Goal: Task Accomplishment & Management: Manage account settings

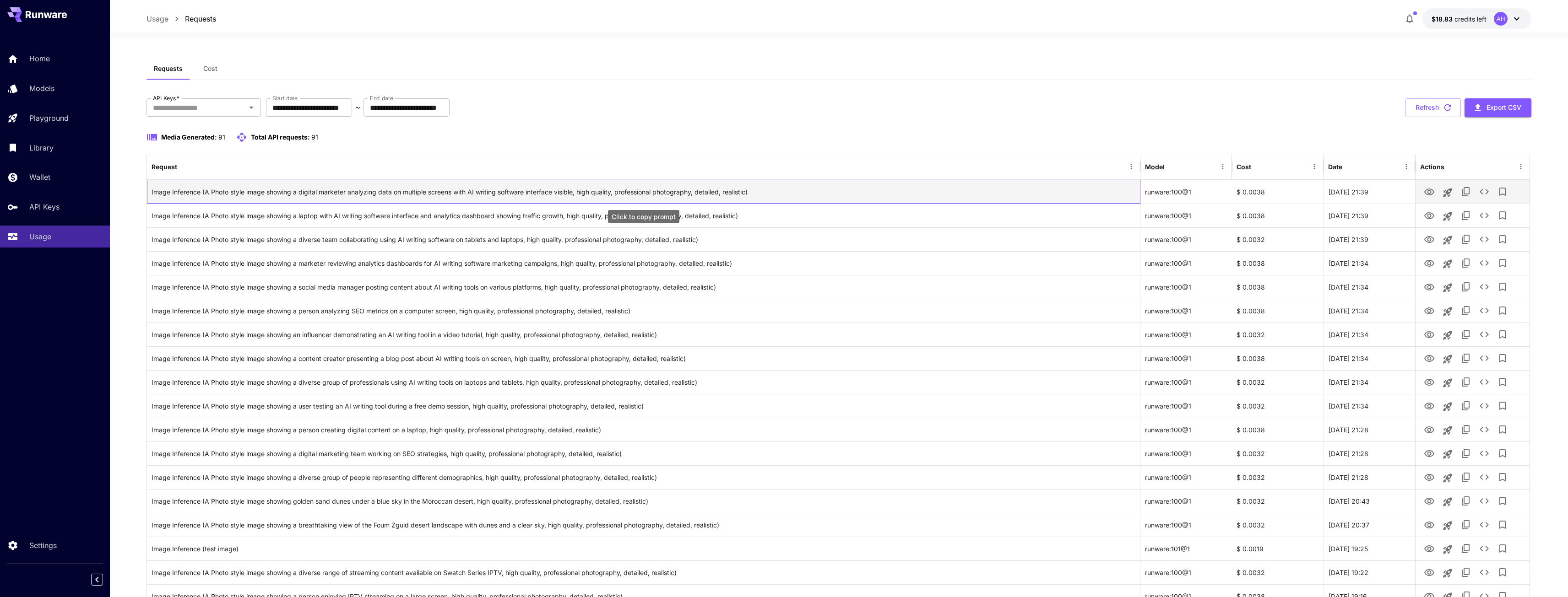
click at [545, 194] on div "Image Inference (A Photo style image showing a digital marketer analyzing data …" at bounding box center [644, 192] width 984 height 23
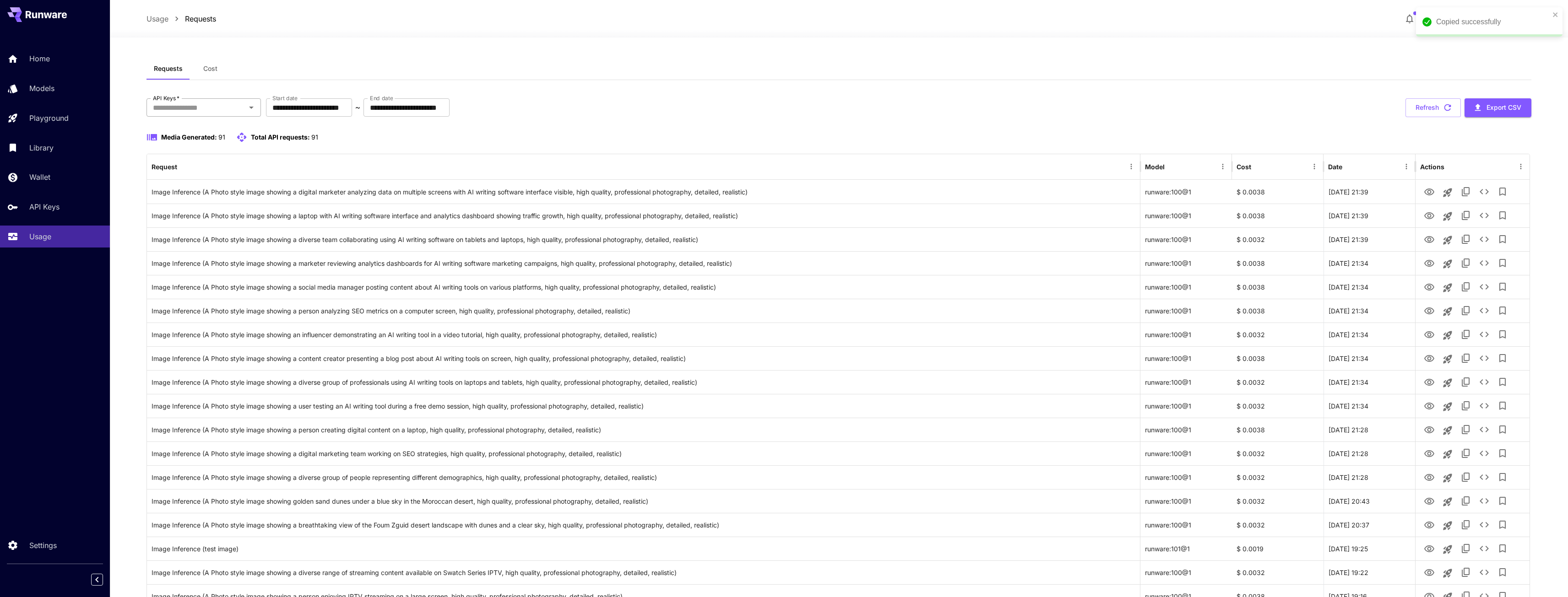
click at [223, 112] on input "API Keys   *" at bounding box center [196, 107] width 94 height 13
click at [704, 147] on div "Media Generated: 91 Total API requests: 91" at bounding box center [839, 143] width 1385 height 22
click at [1448, 21] on span "$18.83" at bounding box center [1443, 19] width 23 height 8
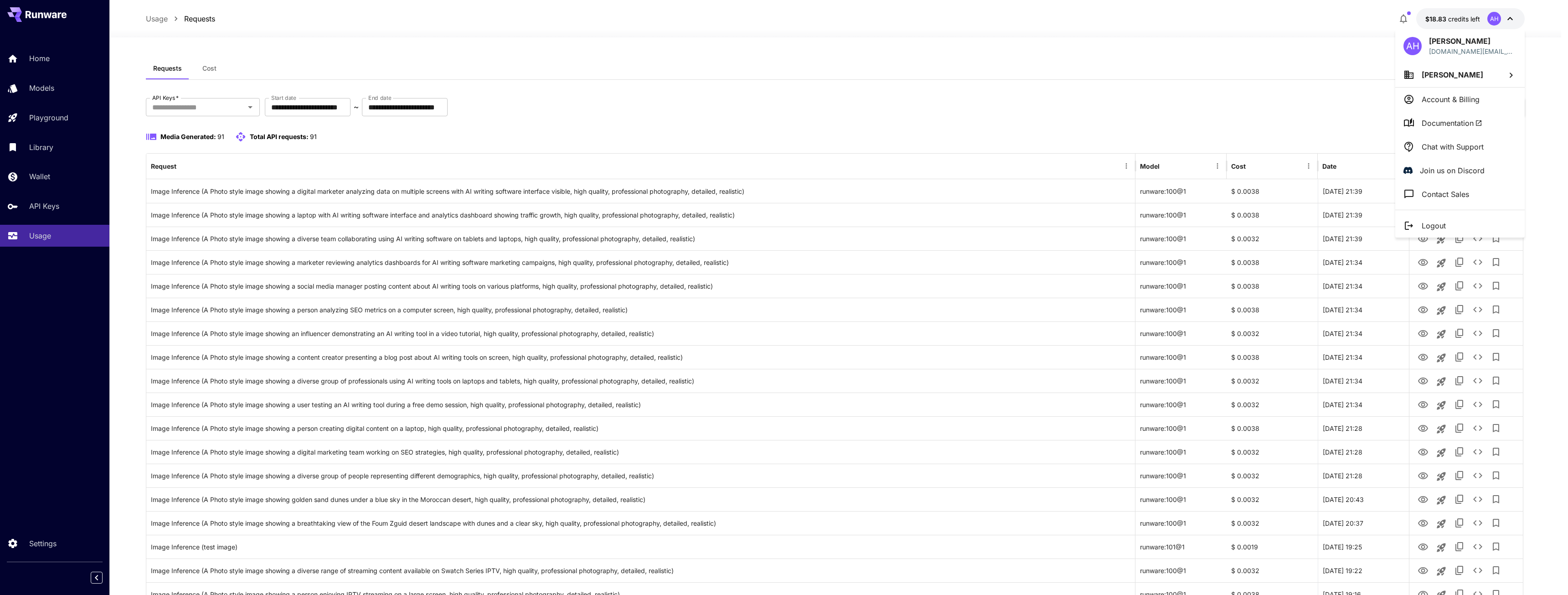
click at [45, 59] on div at bounding box center [784, 297] width 1568 height 595
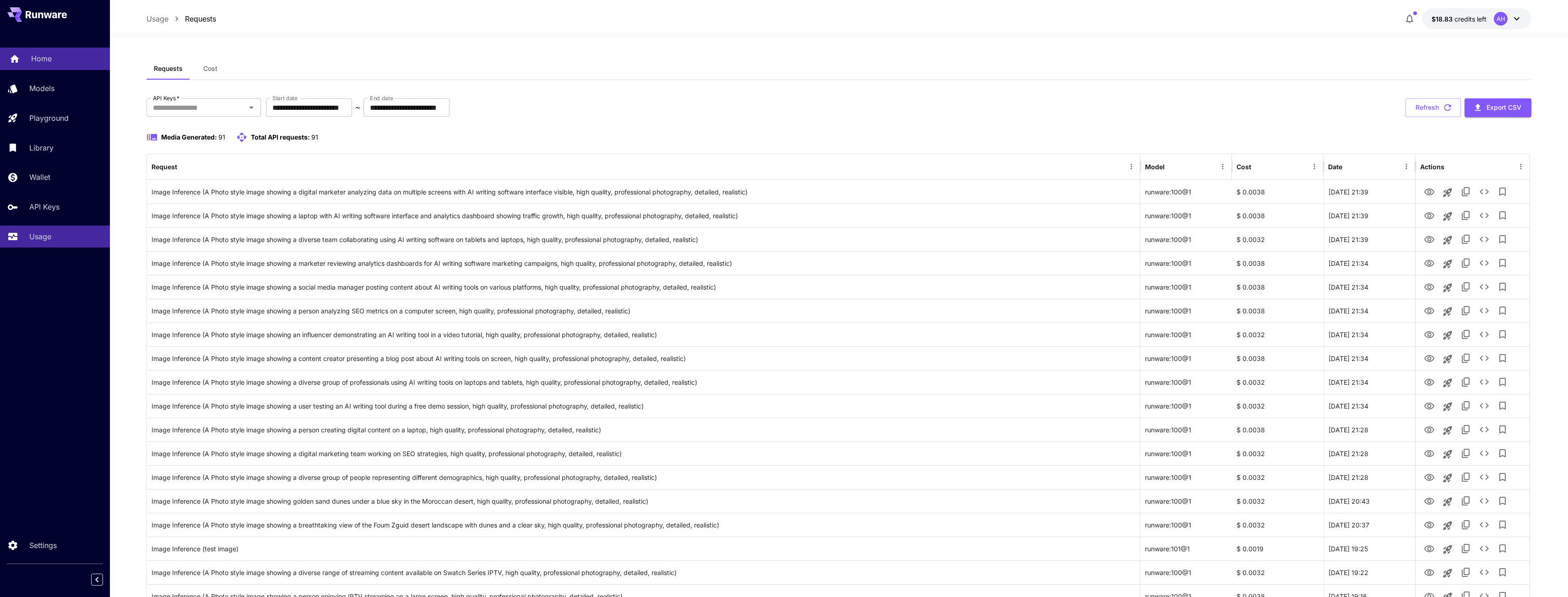
click at [45, 59] on p "Home" at bounding box center [42, 59] width 21 height 11
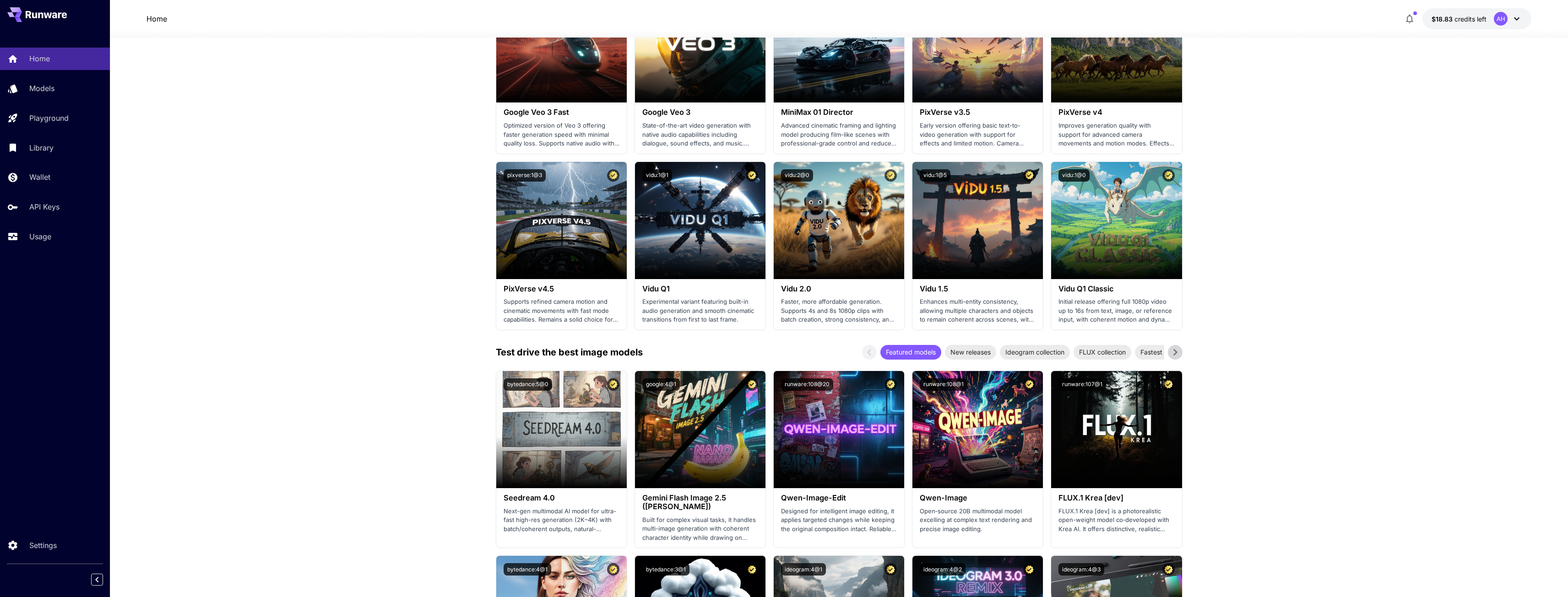
scroll to position [640, 0]
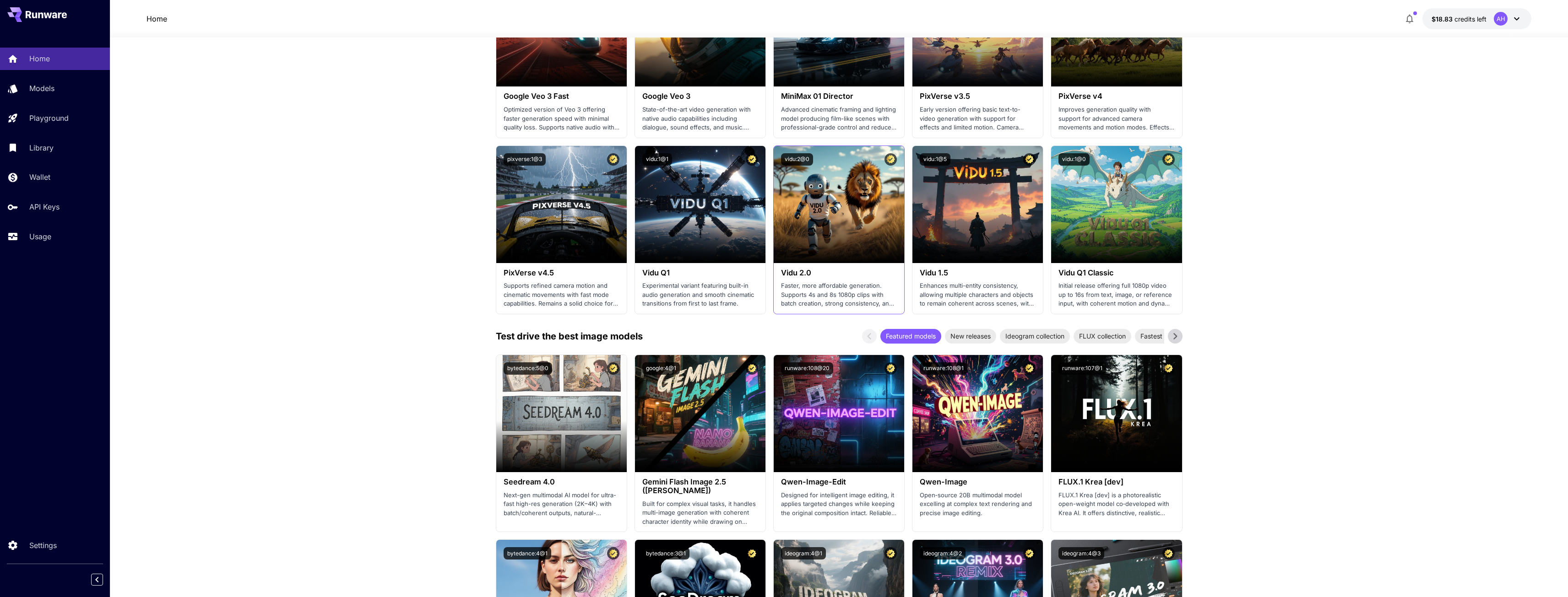
click at [846, 287] on p "Faster, more affordable generation. Supports 4s and 8s 1080p clips with batch c…" at bounding box center [839, 295] width 116 height 27
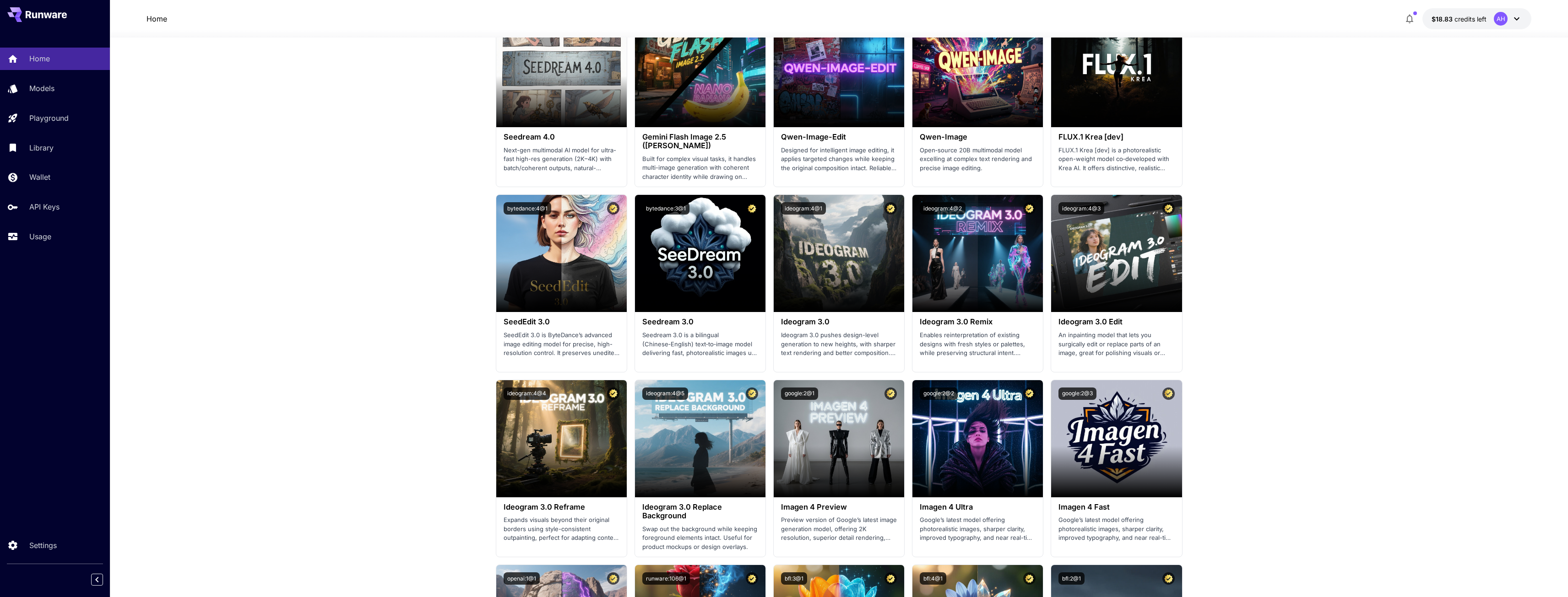
scroll to position [799, 0]
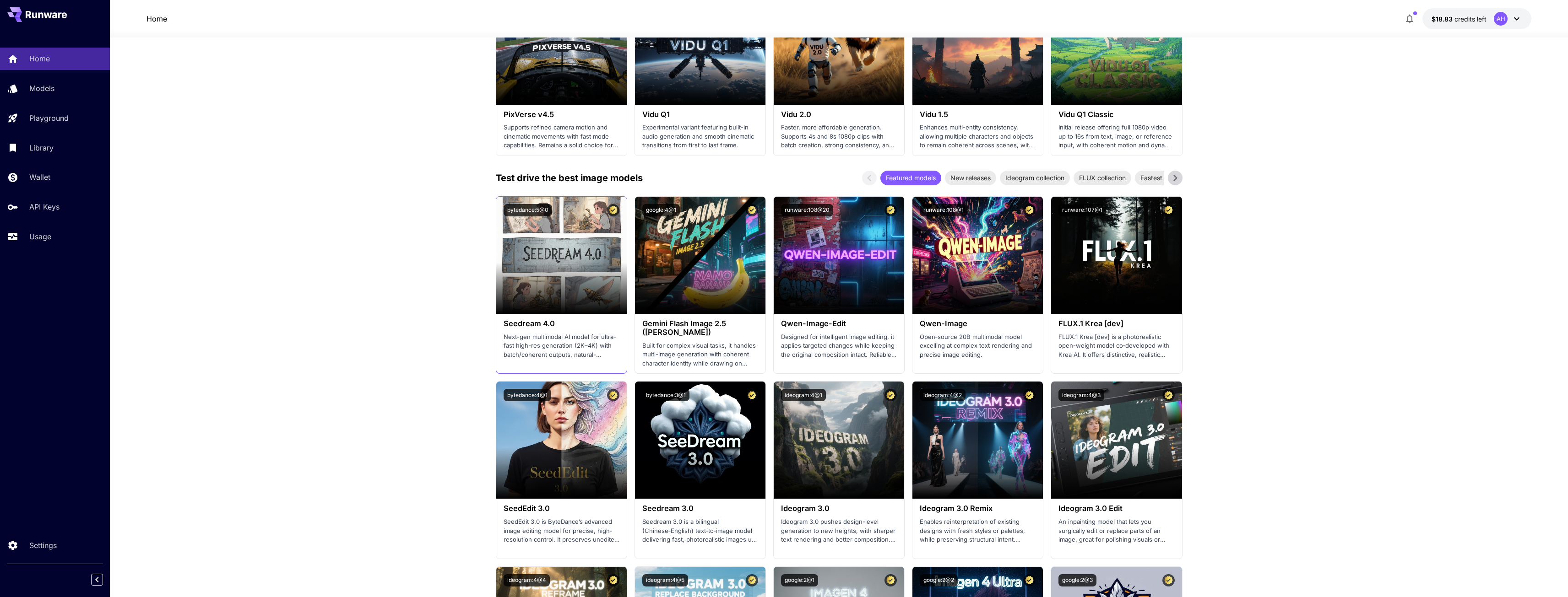
click at [566, 328] on h3 "Seedream 4.0" at bounding box center [561, 324] width 116 height 9
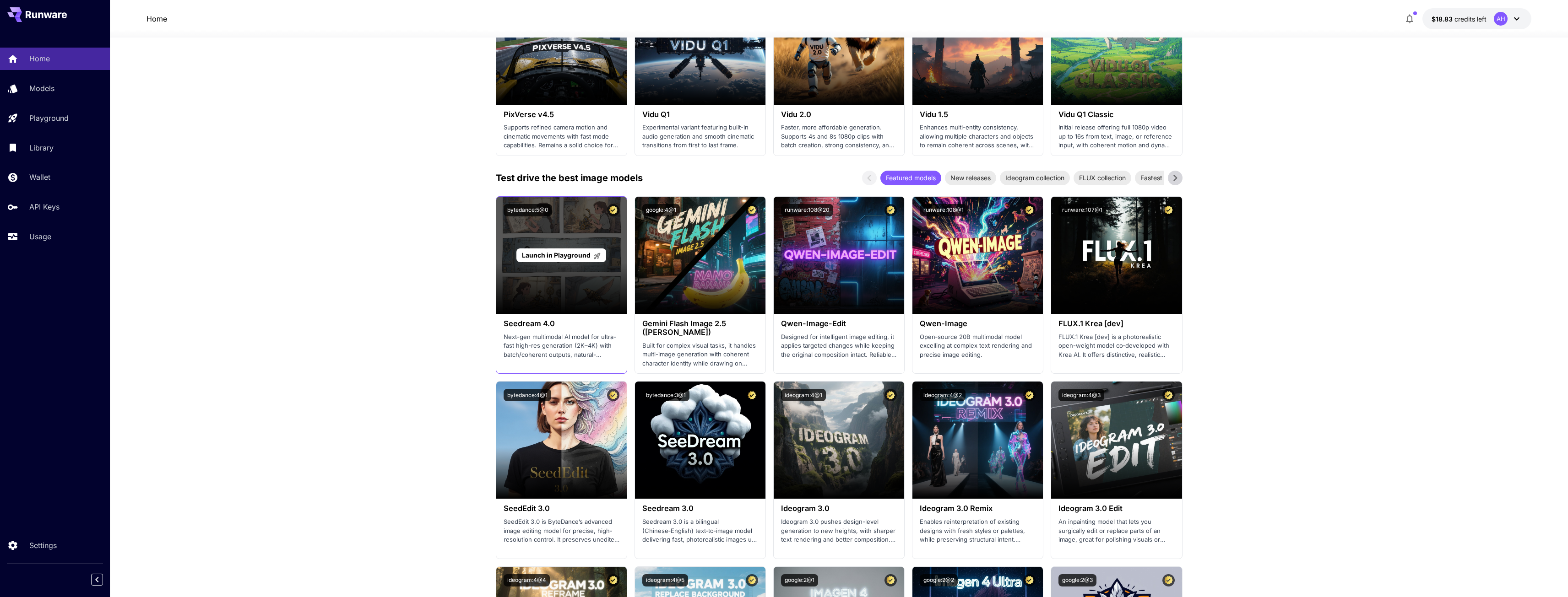
click at [570, 257] on span "Launch in Playground" at bounding box center [556, 255] width 68 height 8
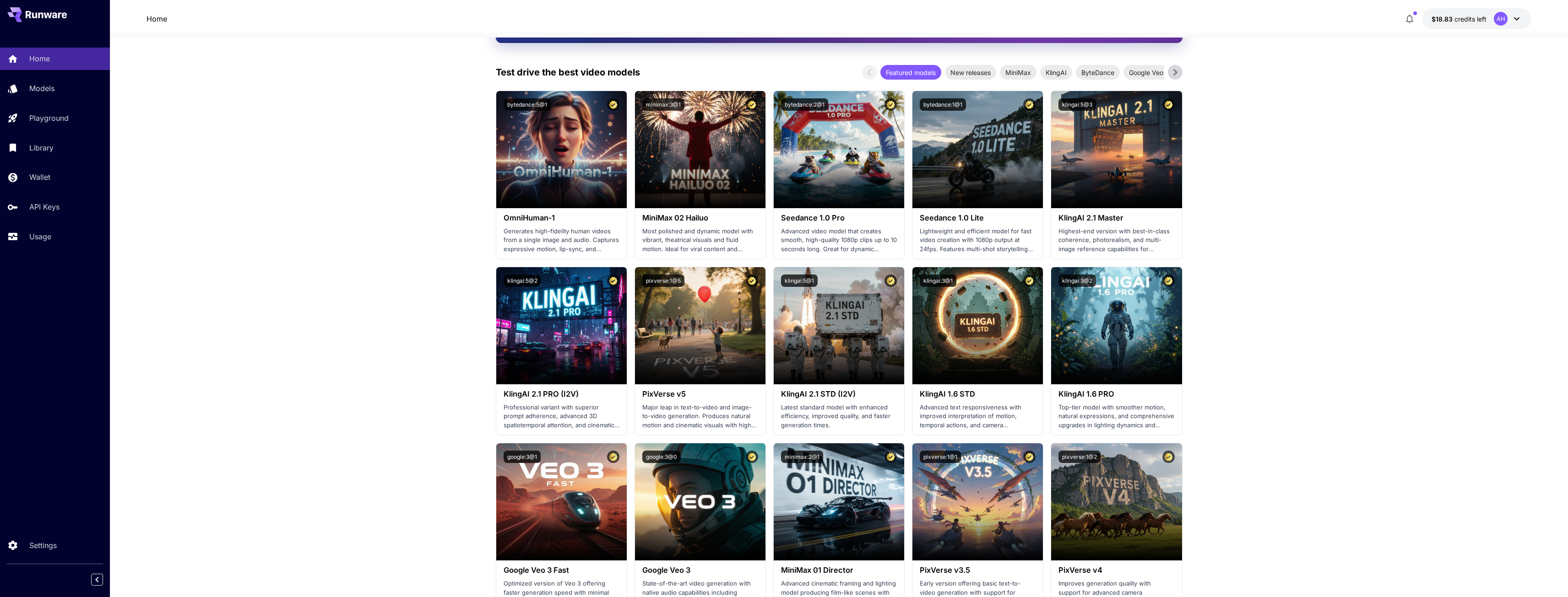
scroll to position [183, 0]
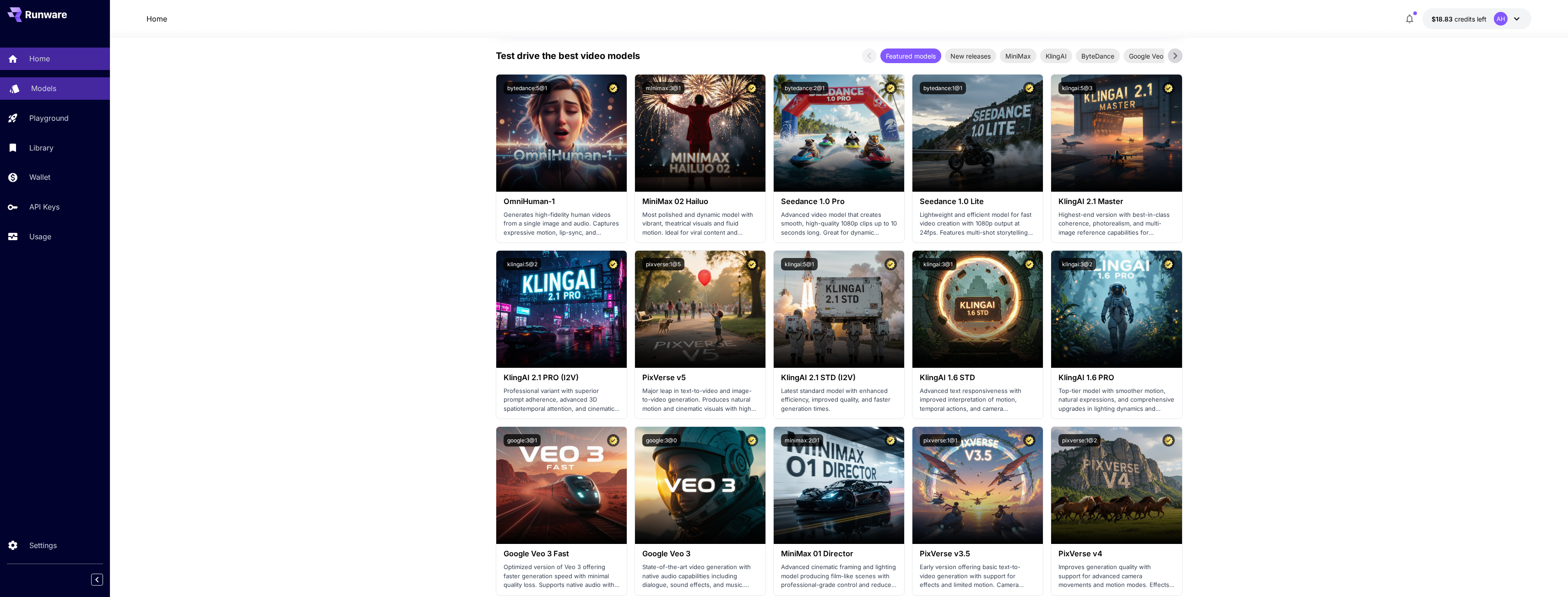
click at [59, 93] on div "Models" at bounding box center [67, 89] width 72 height 11
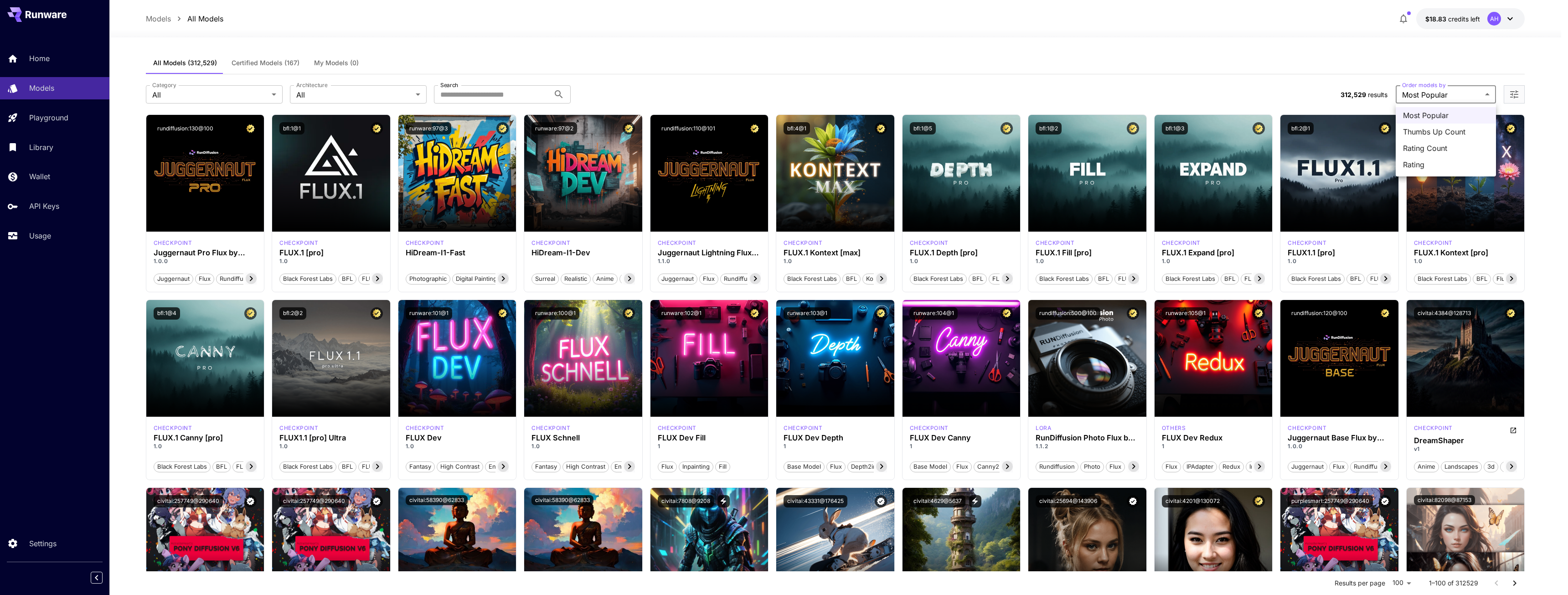
click at [1269, 74] on div at bounding box center [784, 297] width 1568 height 595
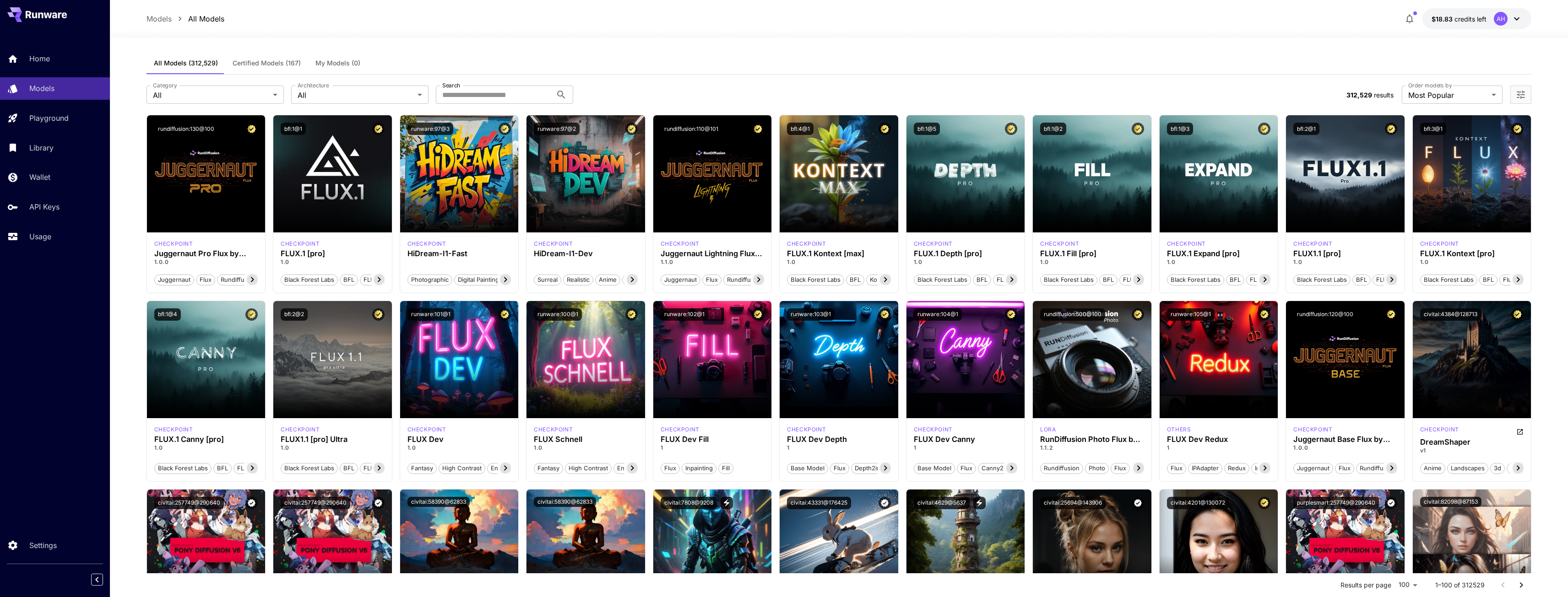
click at [1526, 101] on div at bounding box center [1520, 95] width 21 height 18
click at [1523, 96] on icon "Open more filters" at bounding box center [1521, 95] width 11 height 11
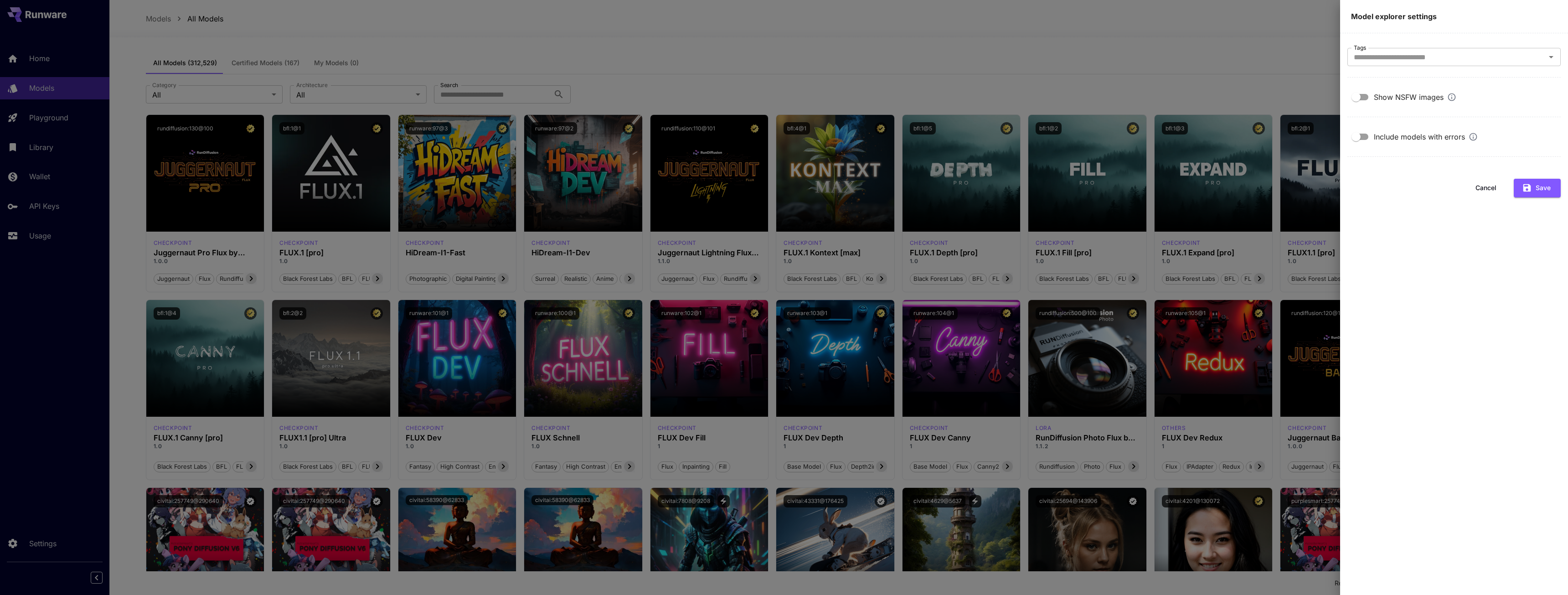
click at [1220, 69] on div at bounding box center [784, 297] width 1568 height 595
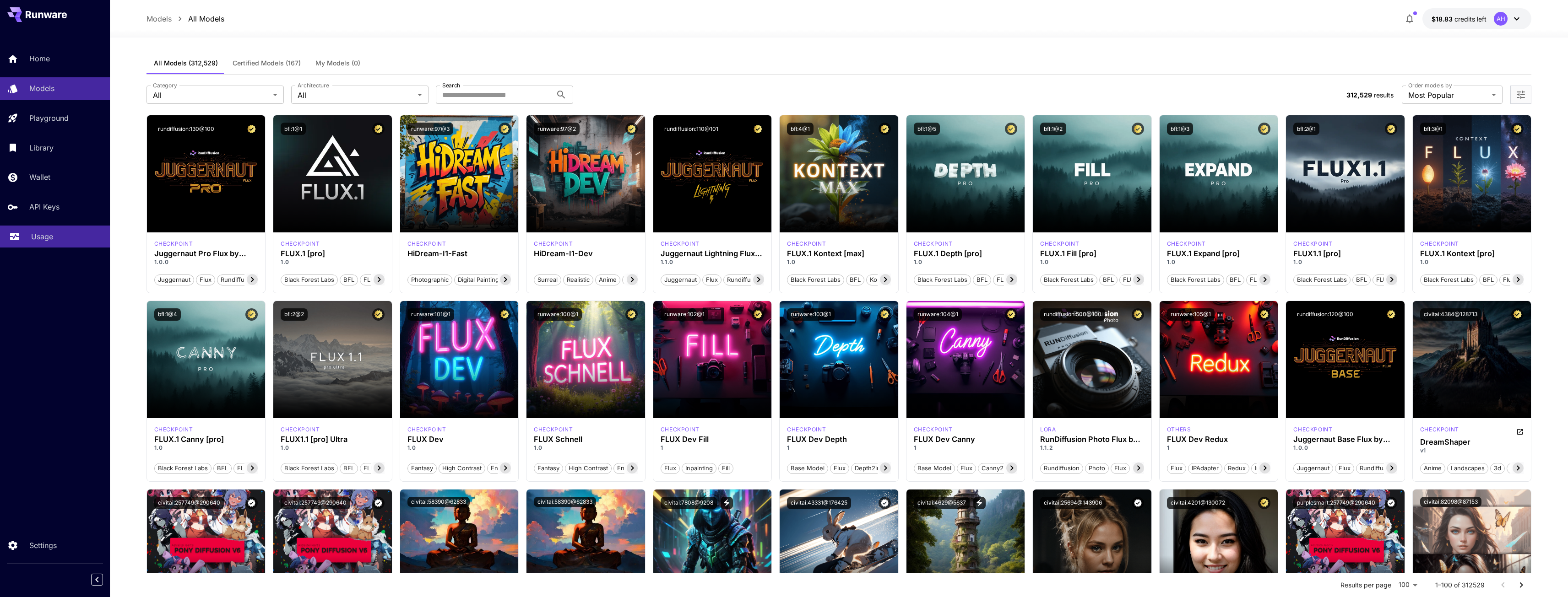
click at [64, 234] on div "Usage" at bounding box center [67, 236] width 72 height 11
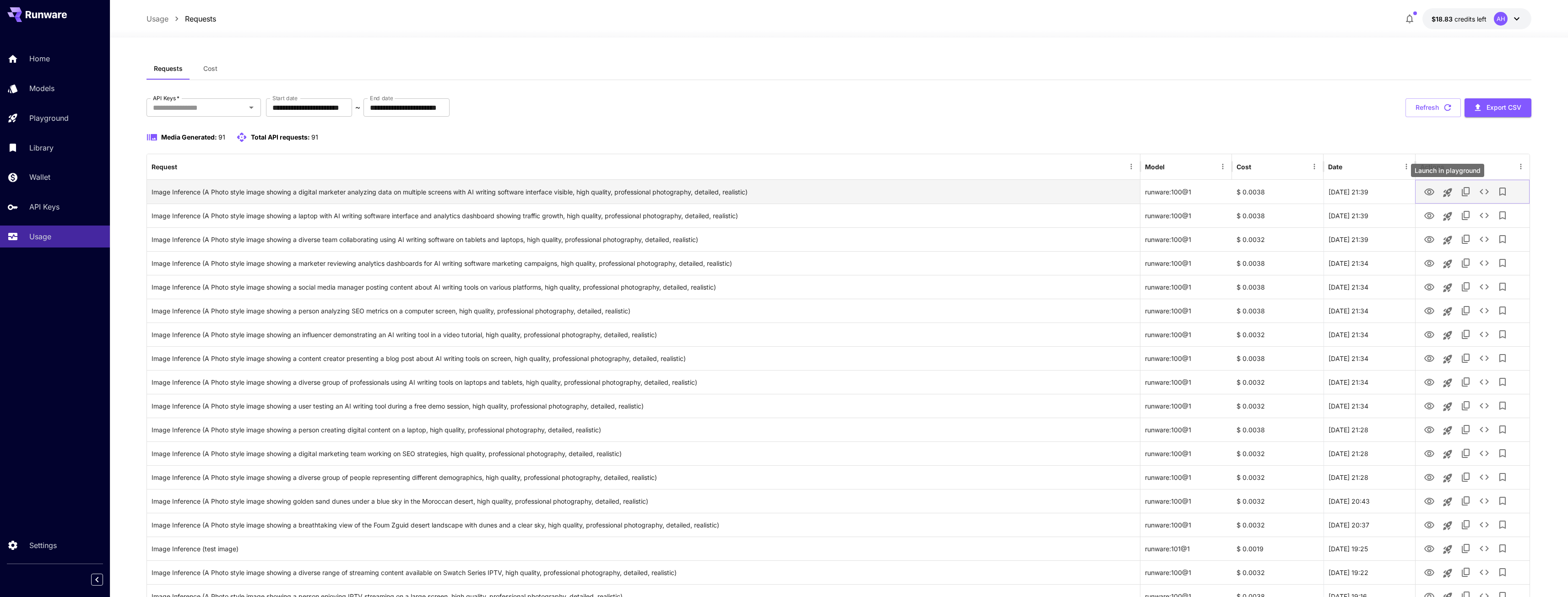
click at [1445, 196] on icon "Launch in playground" at bounding box center [1448, 192] width 9 height 9
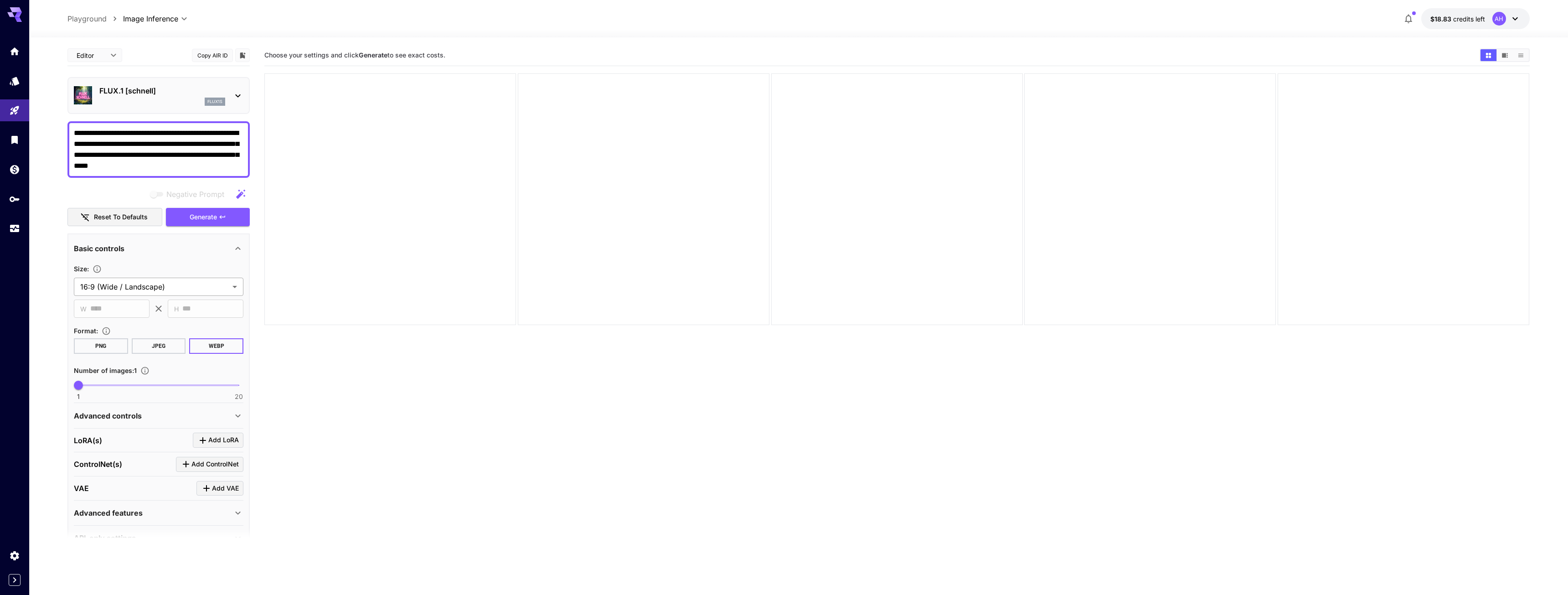
click at [178, 286] on body "**********" at bounding box center [784, 334] width 1568 height 667
click at [178, 286] on div at bounding box center [784, 297] width 1568 height 595
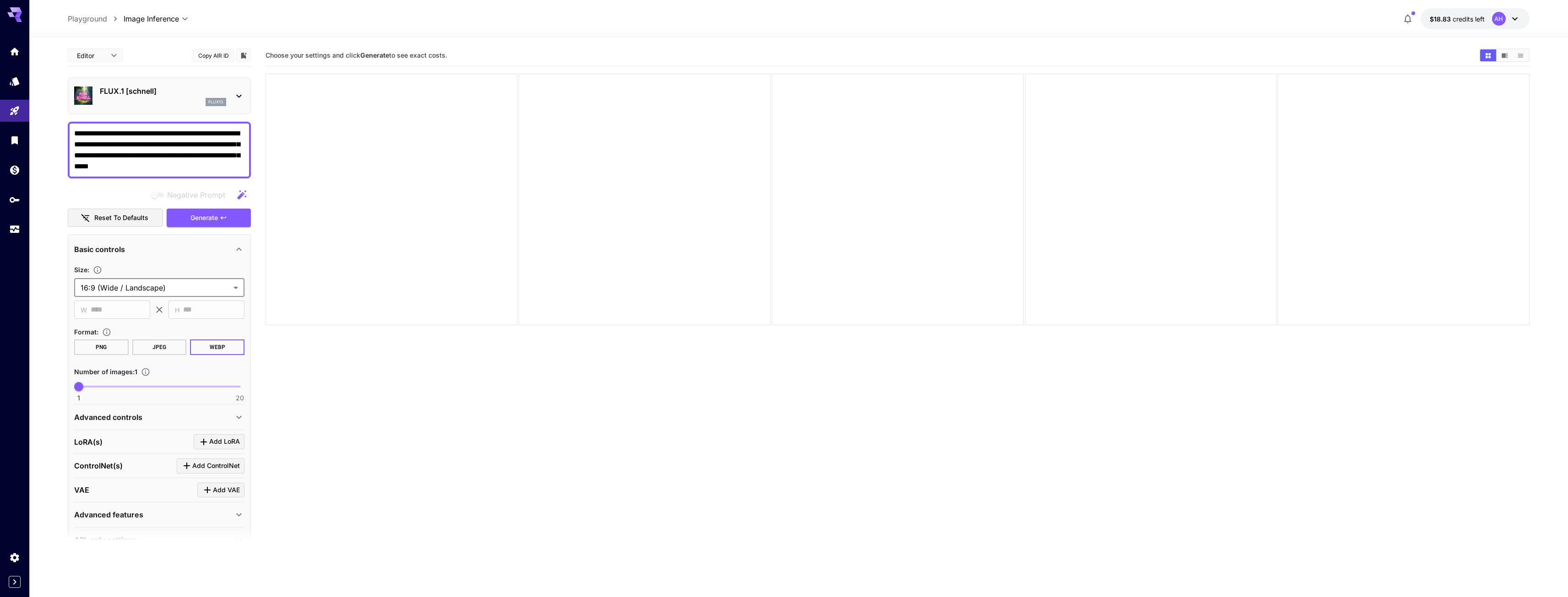
click at [13, 12] on icon at bounding box center [15, 15] width 15 height 15
click at [187, 168] on textarea "**********" at bounding box center [159, 150] width 171 height 44
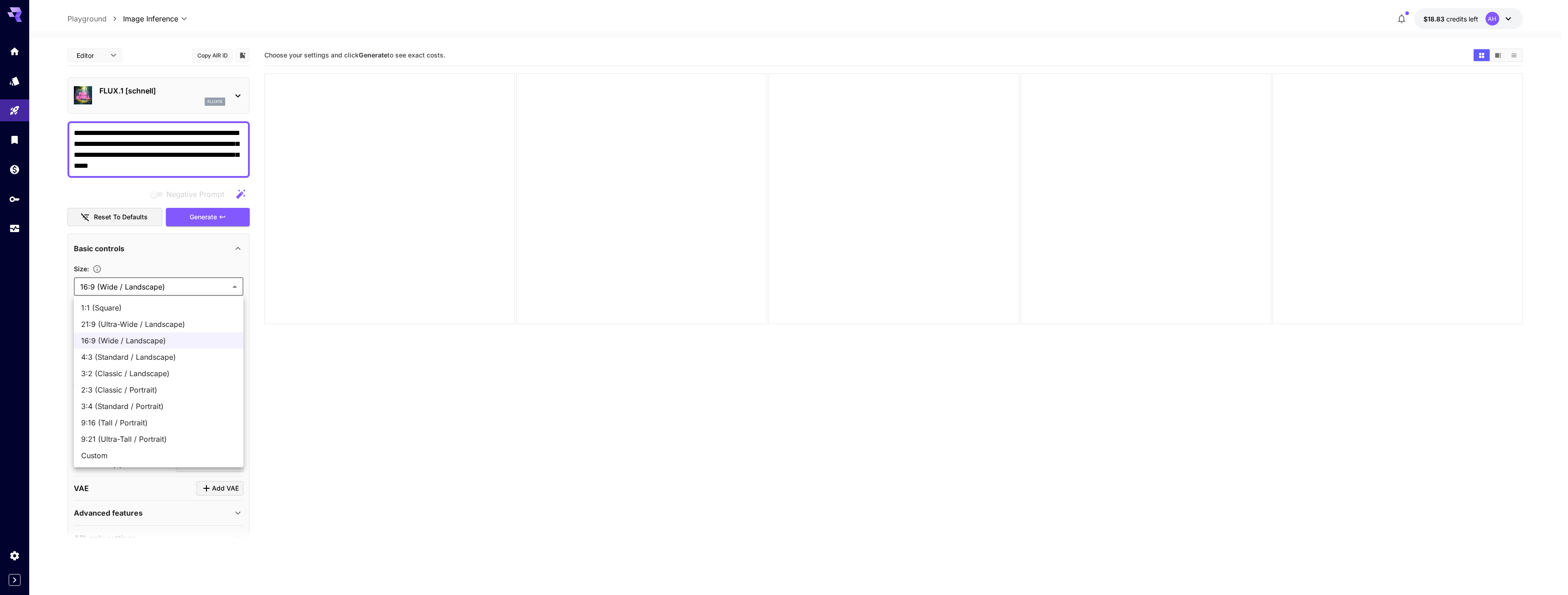
click at [168, 291] on body "**********" at bounding box center [784, 334] width 1568 height 667
click at [258, 274] on div at bounding box center [784, 297] width 1568 height 595
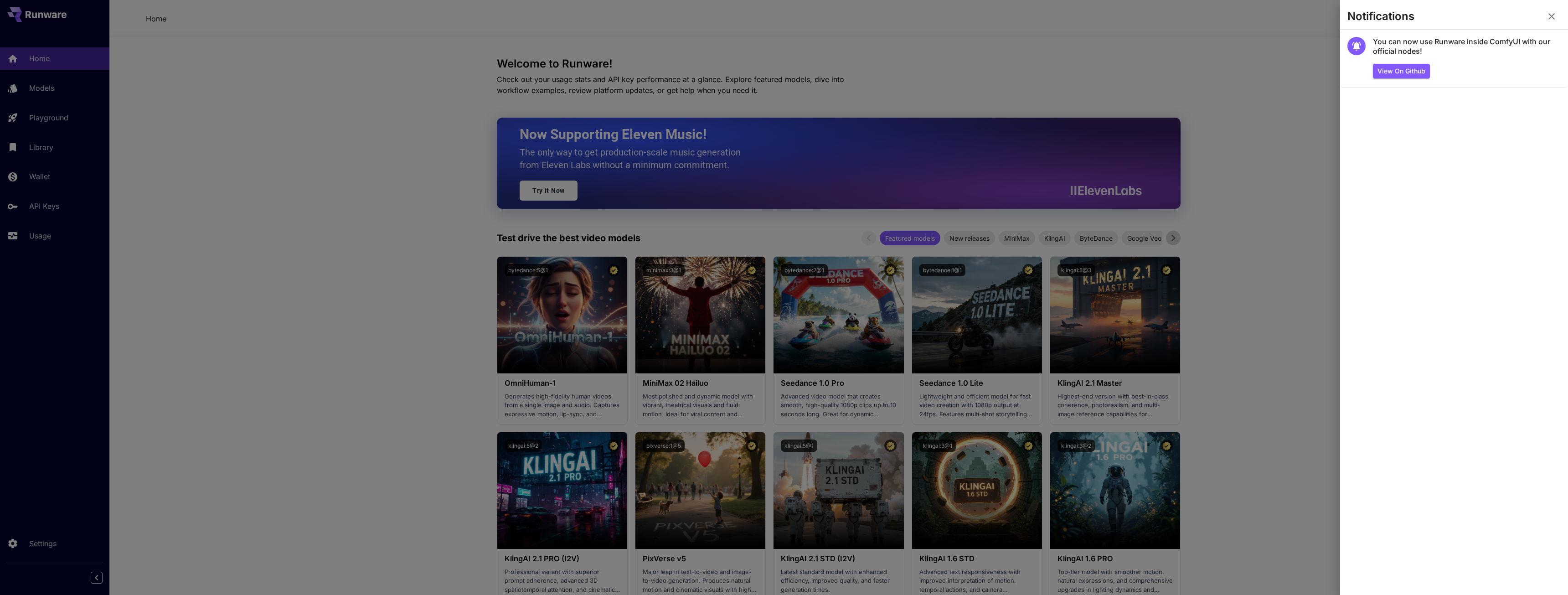
click at [209, 153] on div at bounding box center [784, 297] width 1568 height 595
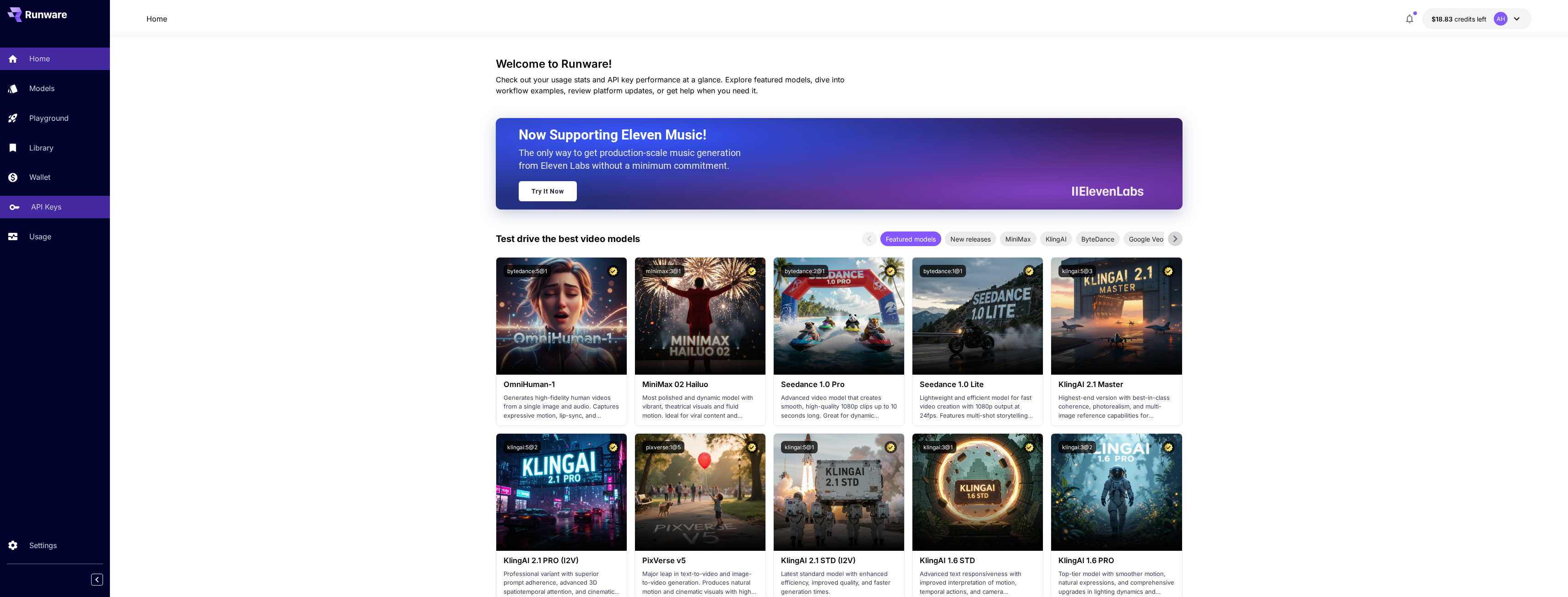
click at [53, 208] on p "API Keys" at bounding box center [46, 207] width 30 height 11
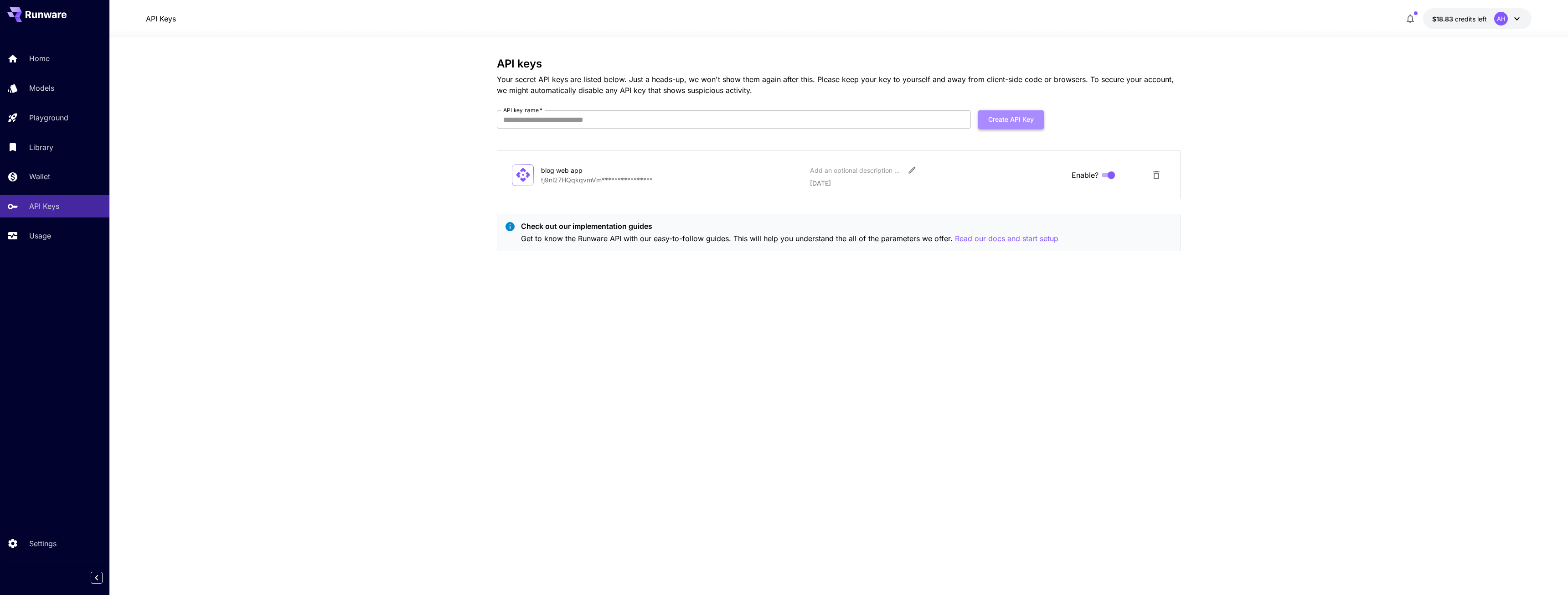
click at [1013, 121] on button "Create API Key" at bounding box center [1011, 119] width 66 height 19
click at [825, 122] on input "API key name   *" at bounding box center [733, 119] width 474 height 18
type input "**********"
click at [1012, 119] on button "Create API Key" at bounding box center [1011, 119] width 66 height 19
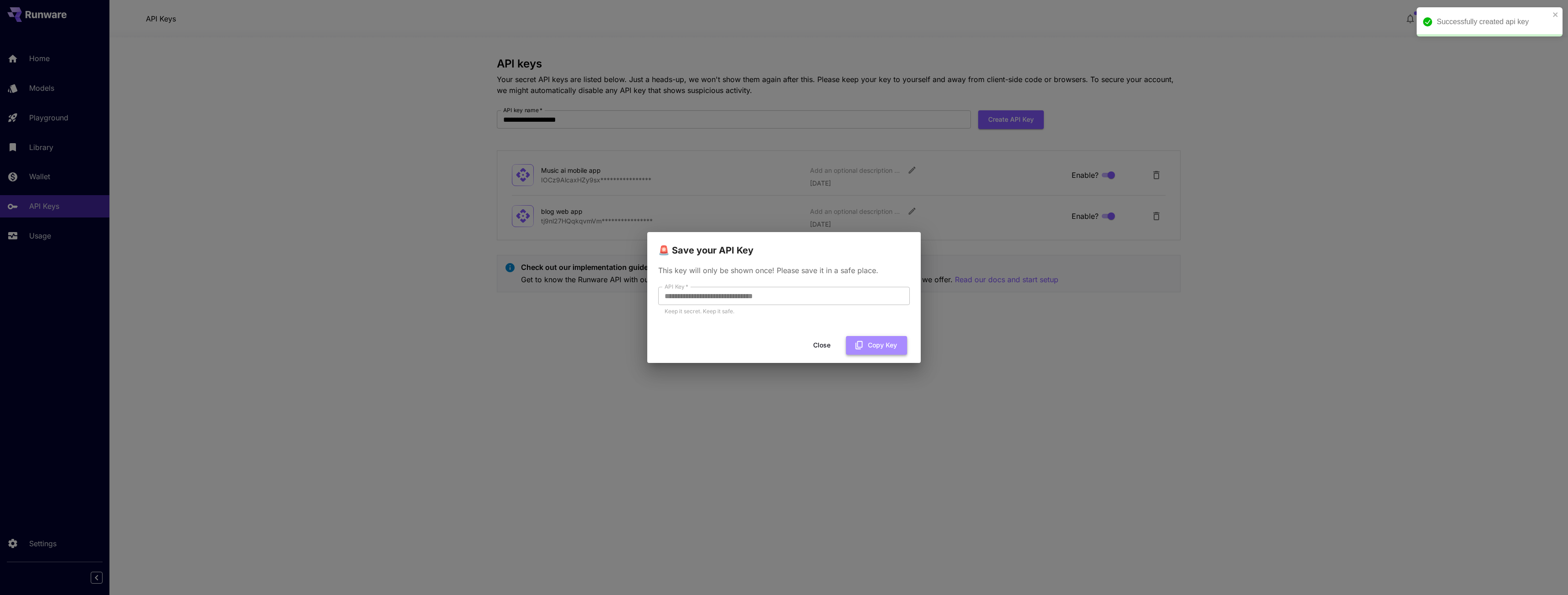
click at [883, 346] on button "Copy Key" at bounding box center [877, 345] width 61 height 19
click at [156, 124] on div "**********" at bounding box center [784, 297] width 1568 height 595
click at [824, 342] on button "Close" at bounding box center [821, 345] width 41 height 19
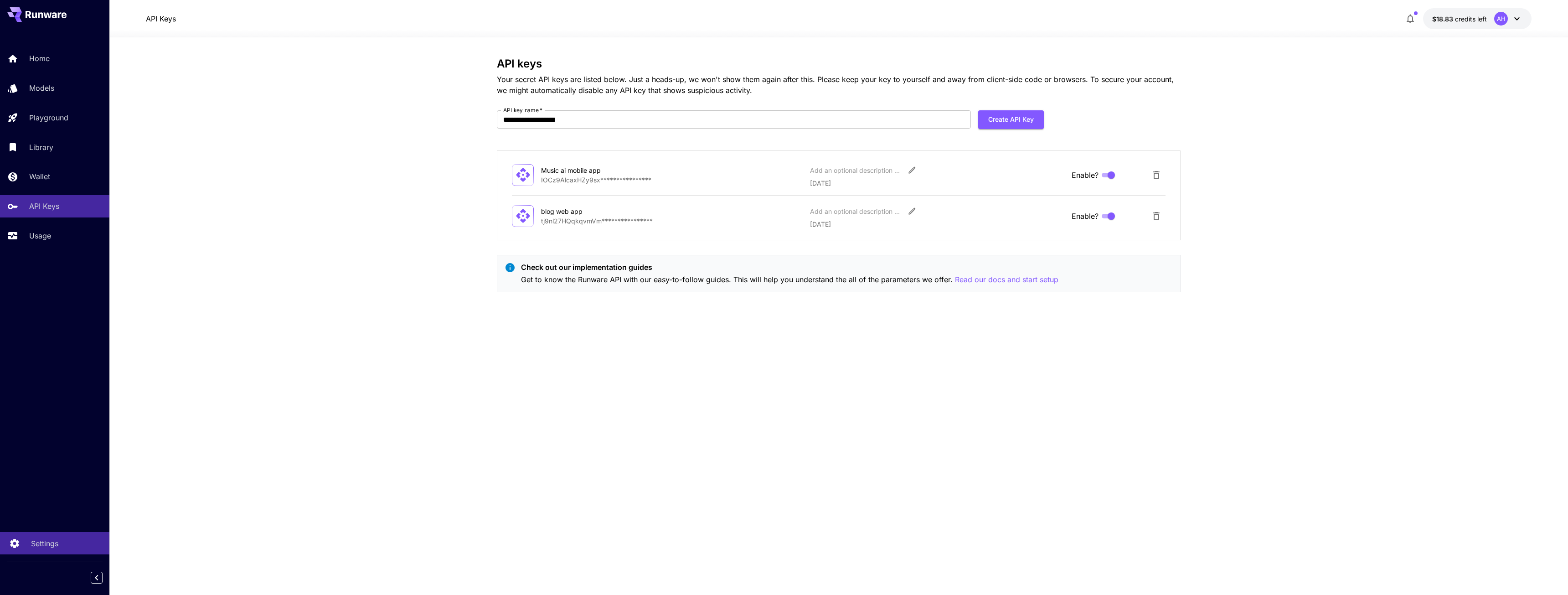
click at [60, 542] on div "Settings" at bounding box center [66, 544] width 71 height 11
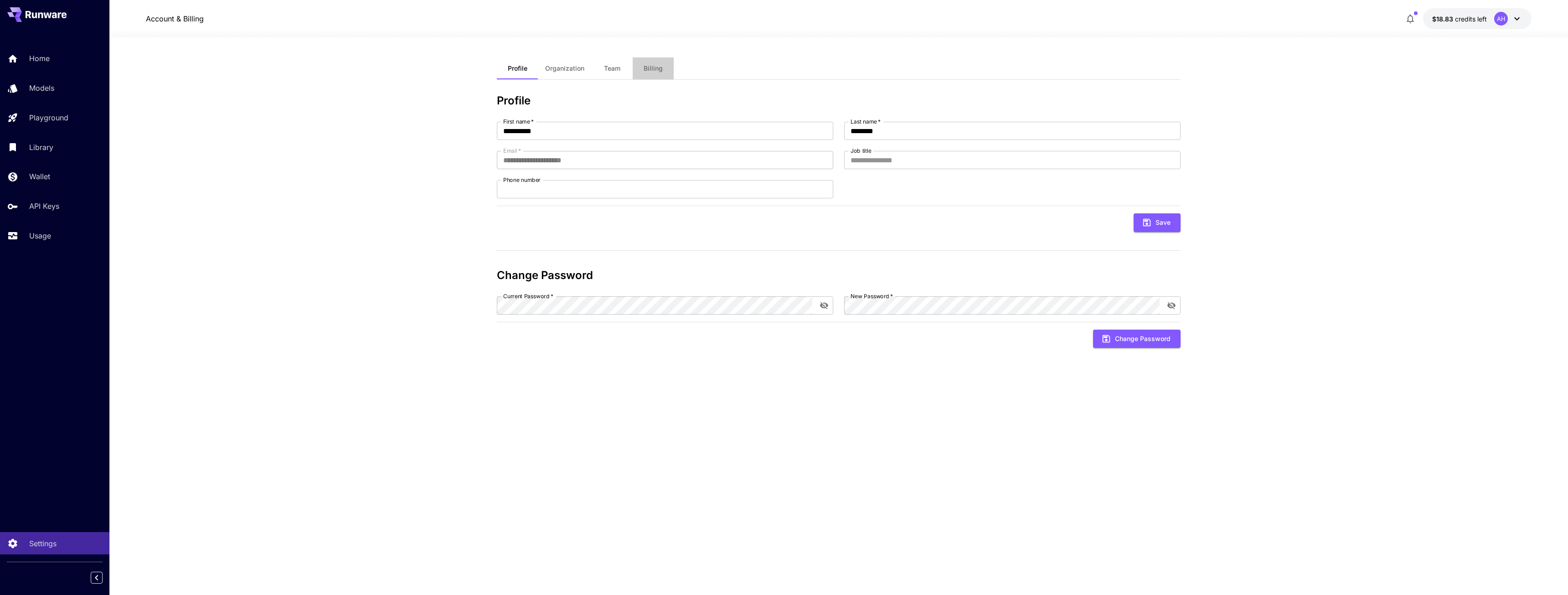
click at [648, 68] on span "Billing" at bounding box center [653, 68] width 19 height 8
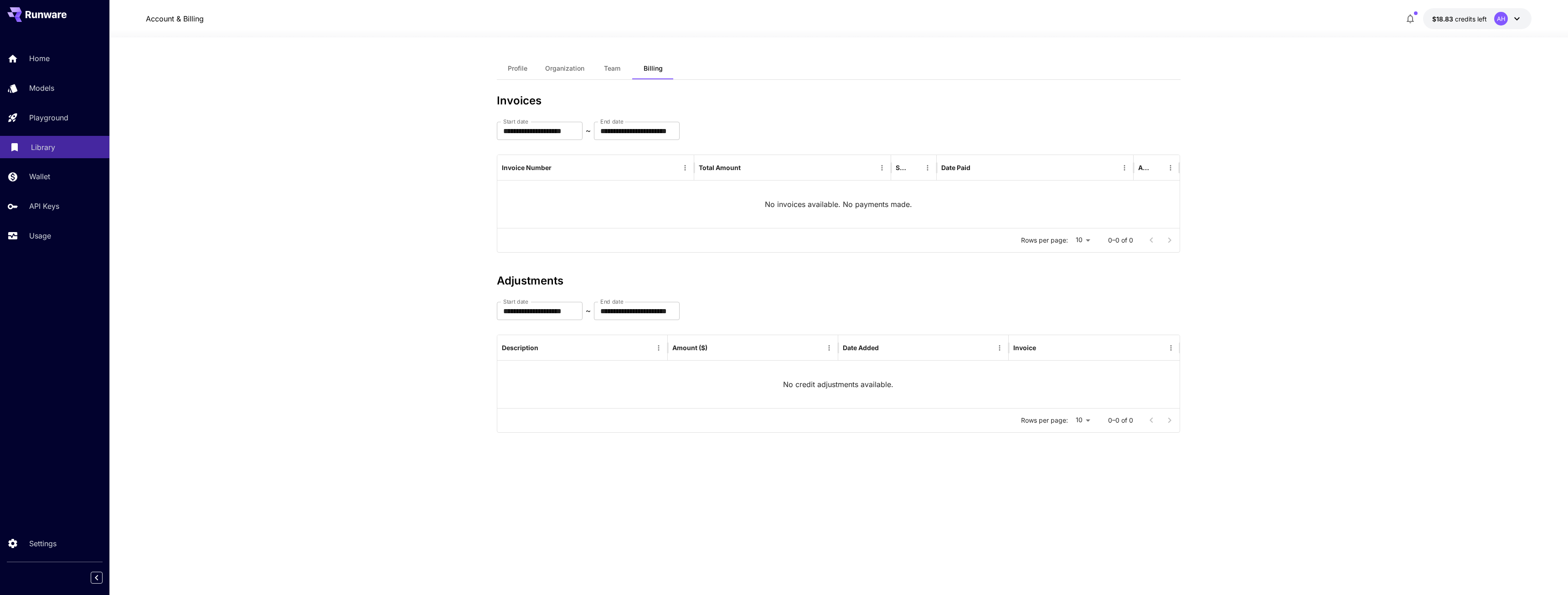
click at [62, 150] on div "Library" at bounding box center [66, 147] width 71 height 11
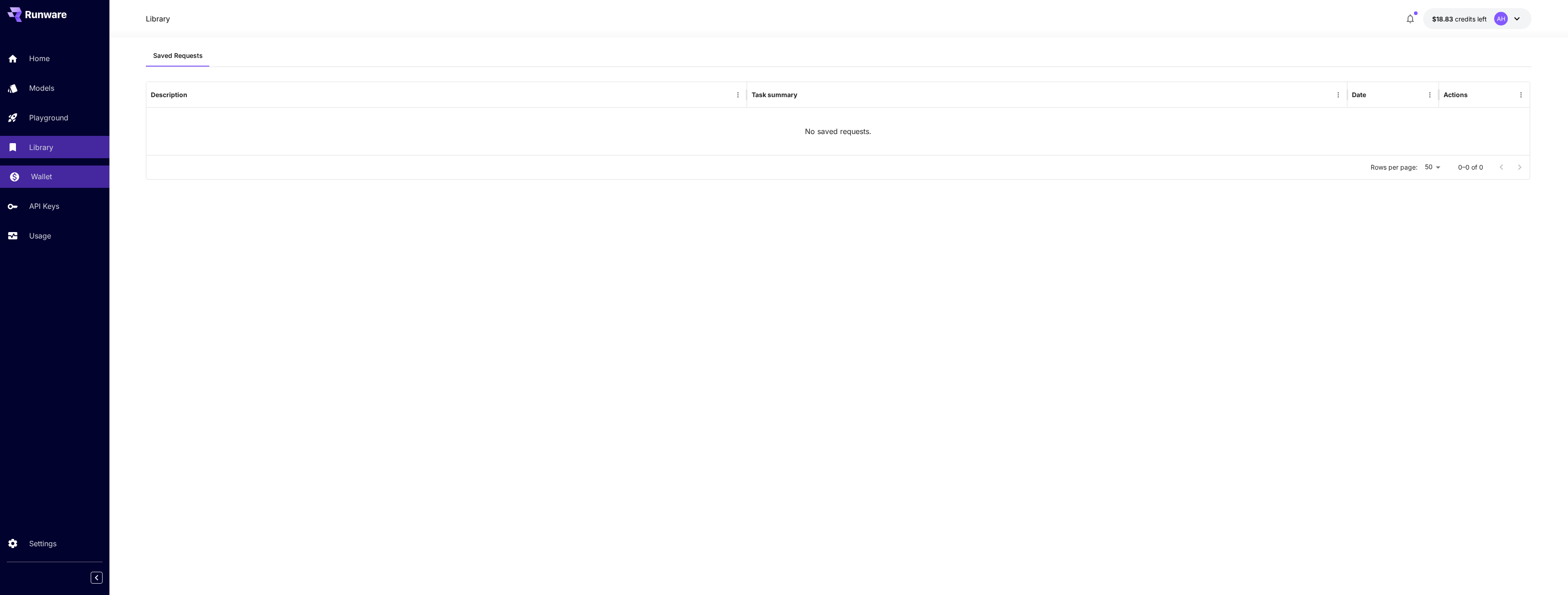
click at [63, 184] on link "Wallet" at bounding box center [55, 177] width 110 height 23
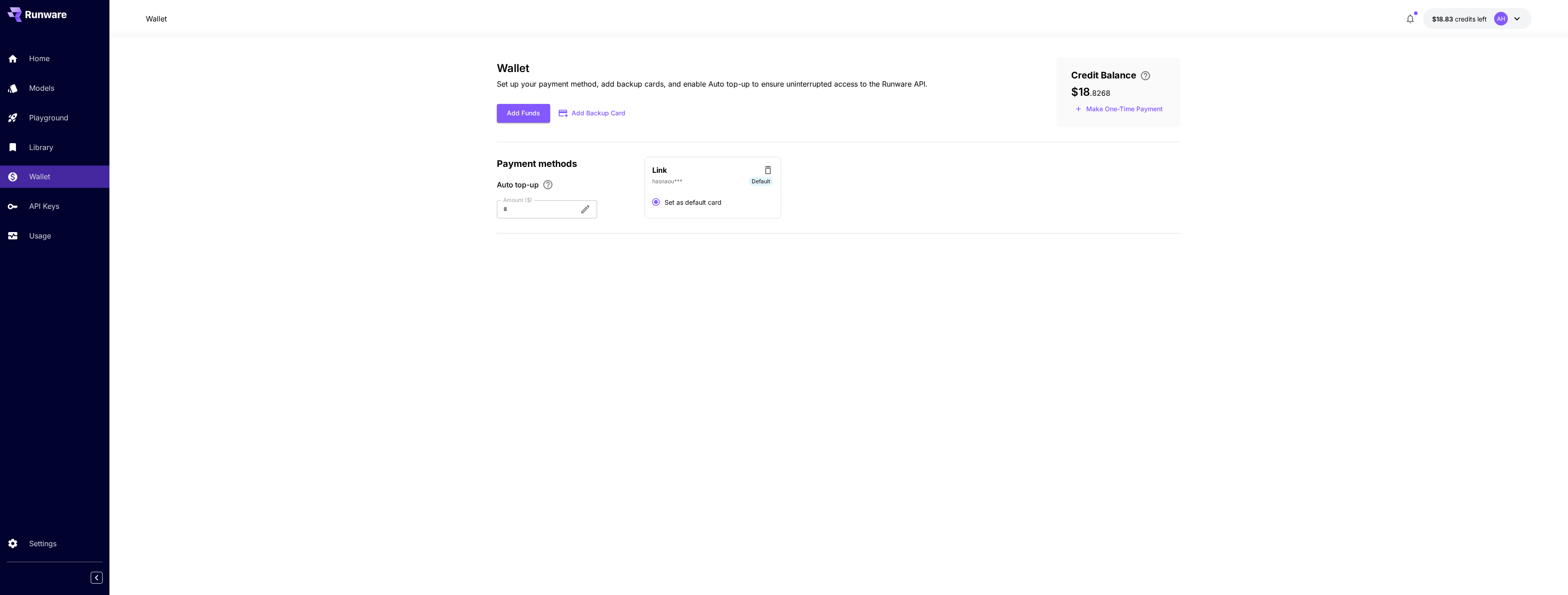
click at [1110, 78] on span "Credit Balance" at bounding box center [1104, 75] width 65 height 13
click at [39, 17] on icon at bounding box center [40, 15] width 5 height 6
click at [41, 18] on icon at bounding box center [46, 15] width 41 height 7
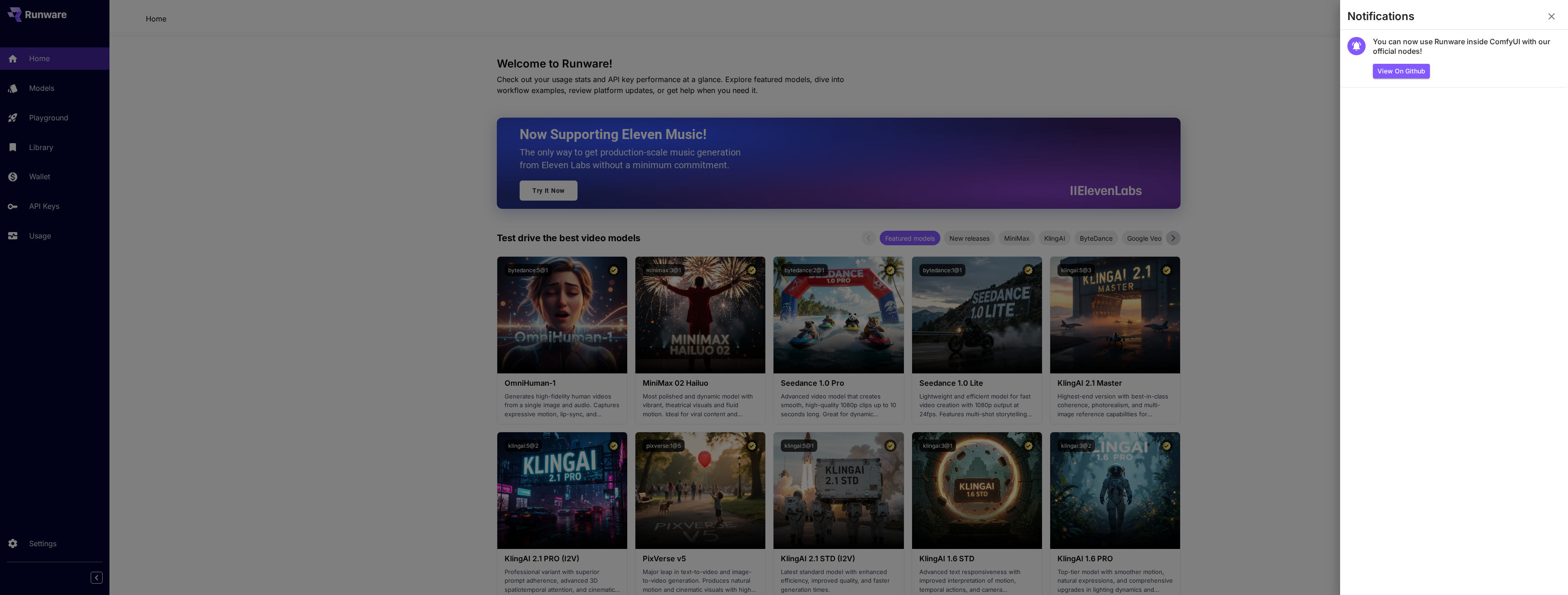
click at [1555, 14] on icon "button" at bounding box center [1552, 16] width 11 height 11
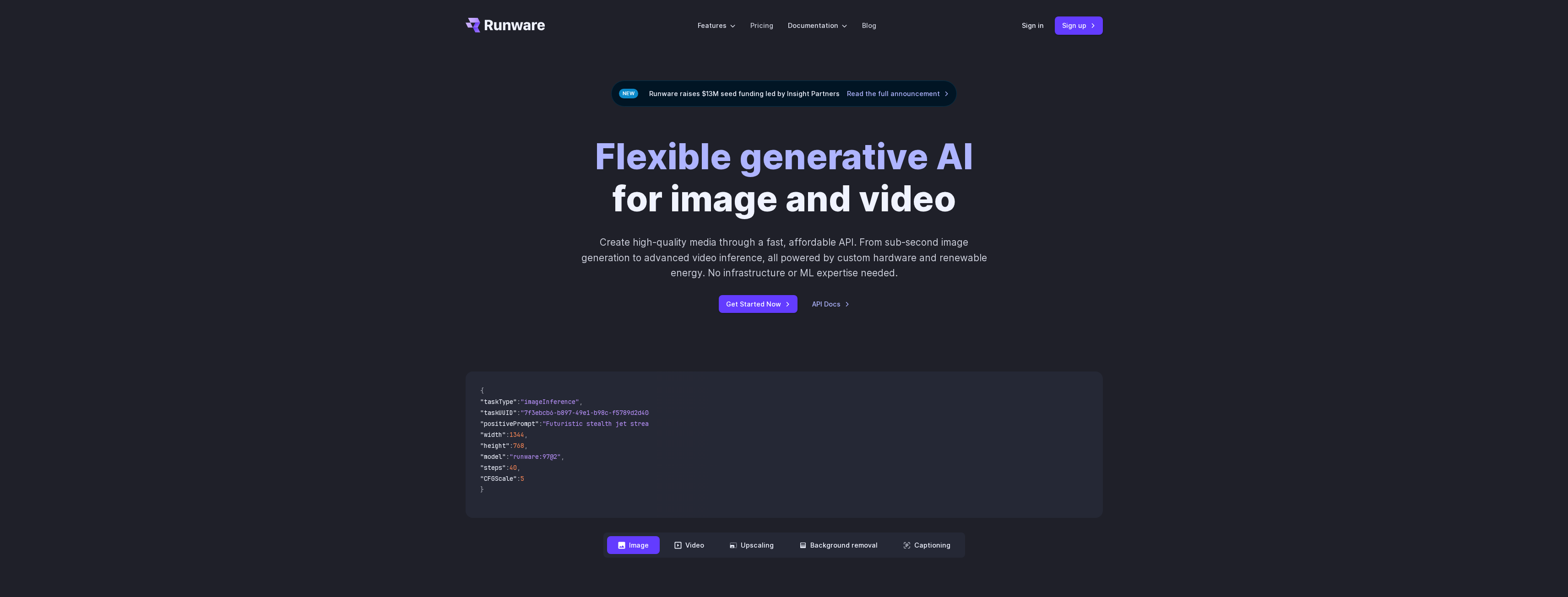
click at [285, 122] on div "Flexible generative AI for image and video Create high-quality media through a …" at bounding box center [784, 224] width 1568 height 236
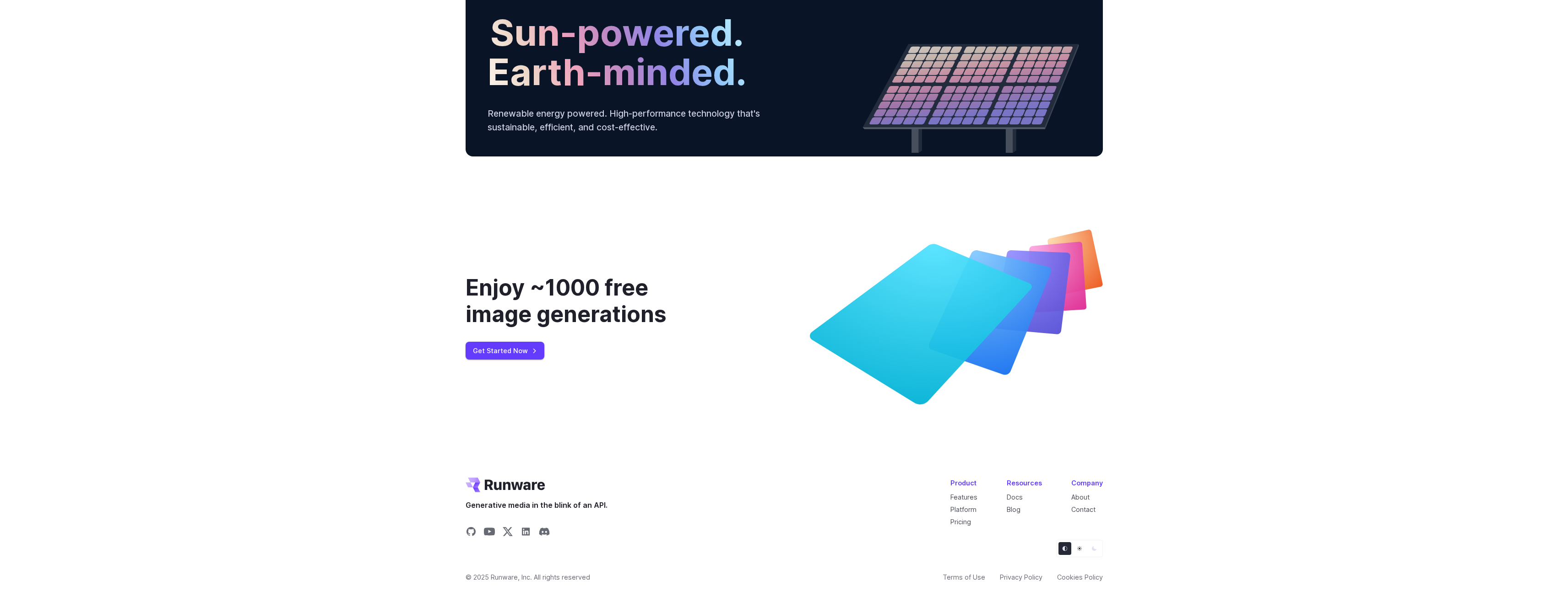
scroll to position [3361, 0]
click at [1017, 497] on link "Docs" at bounding box center [1015, 497] width 16 height 8
